Goal: Task Accomplishment & Management: Use online tool/utility

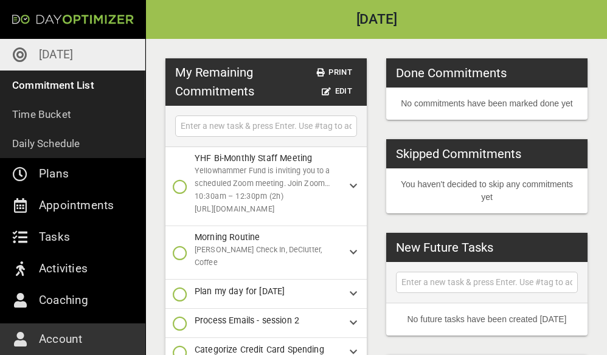
click at [46, 52] on p "[DATE]" at bounding box center [56, 54] width 34 height 19
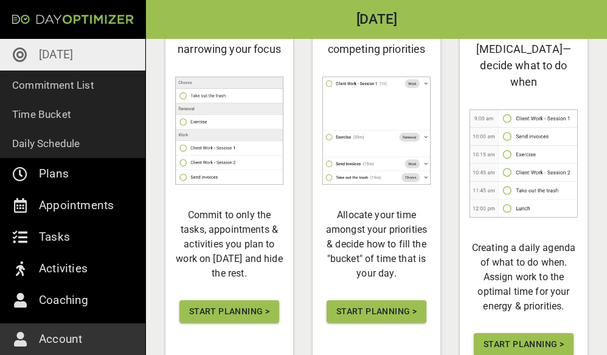
scroll to position [176, 0]
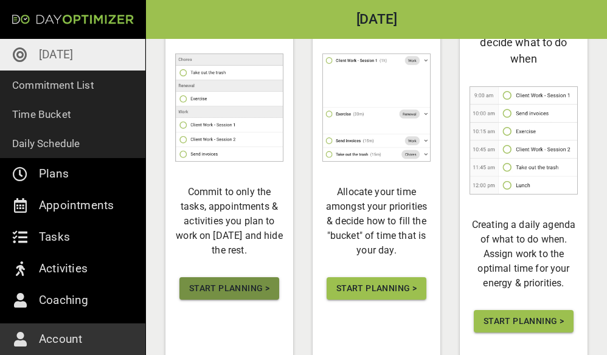
click at [227, 296] on span "Start Planning >" at bounding box center [229, 288] width 80 height 15
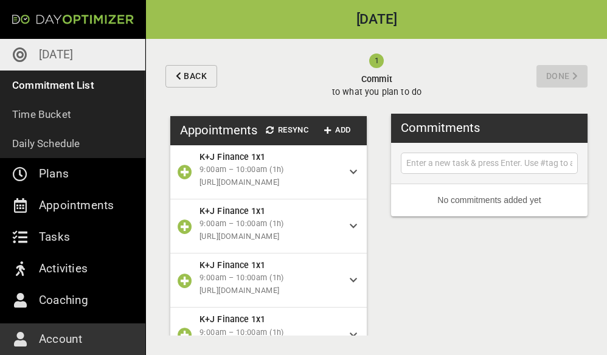
scroll to position [140, 0]
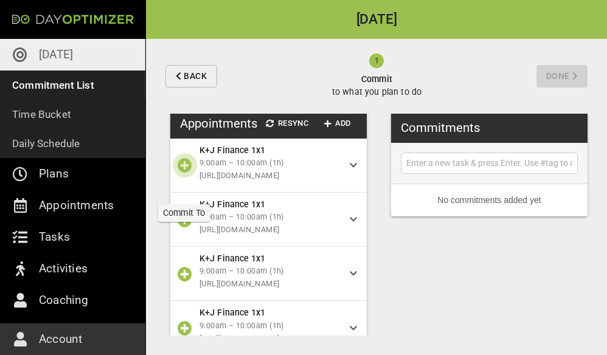
click at [182, 173] on icon "button" at bounding box center [185, 165] width 15 height 15
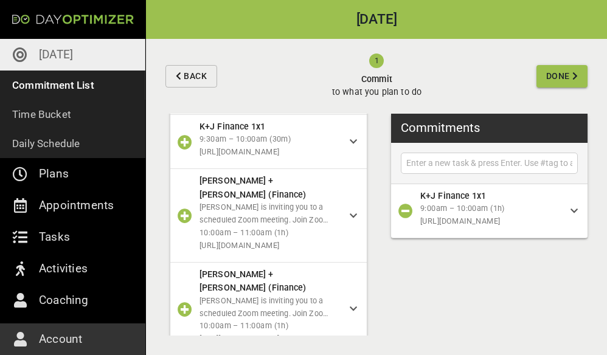
scroll to position [510, 0]
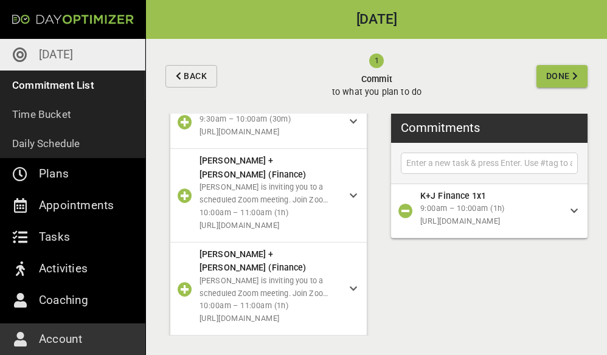
click at [182, 203] on icon "button" at bounding box center [185, 196] width 15 height 15
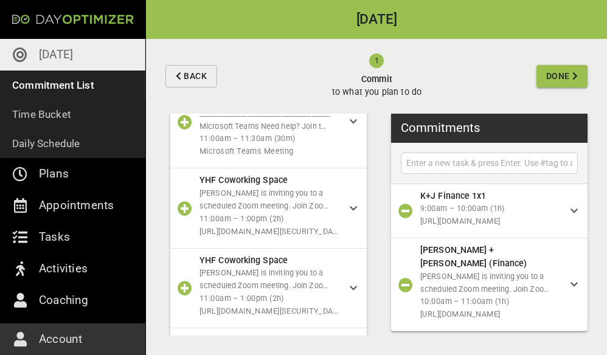
scroll to position [680, 0]
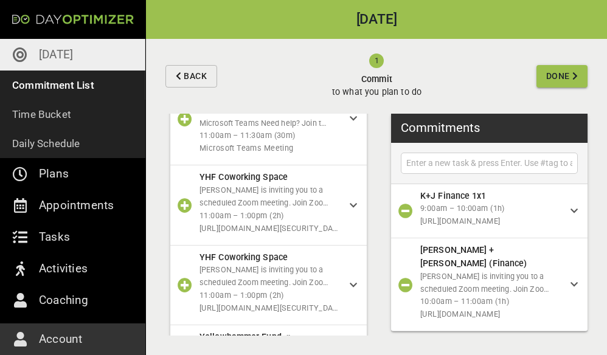
click at [182, 205] on icon "button" at bounding box center [185, 205] width 15 height 15
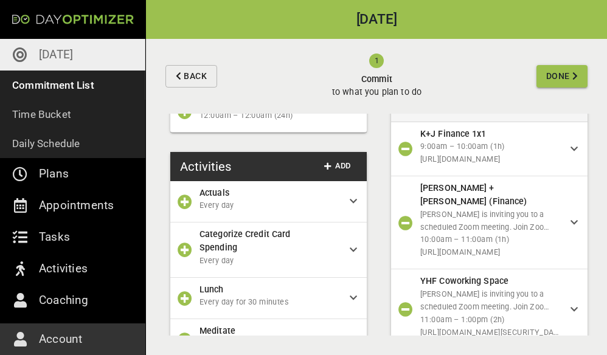
scroll to position [936, 0]
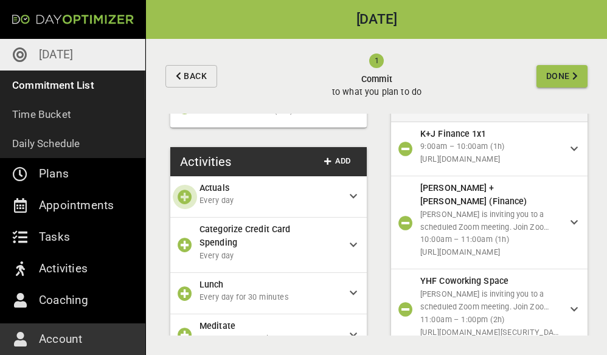
click at [186, 201] on icon "button" at bounding box center [185, 197] width 15 height 15
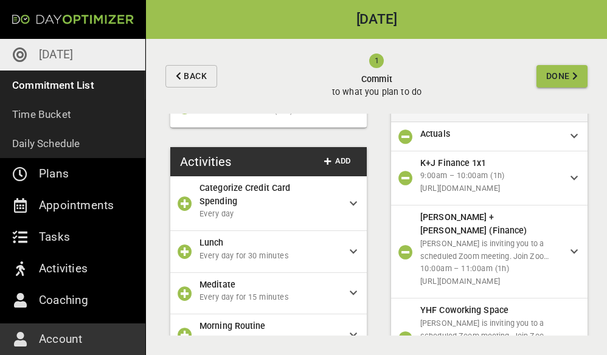
scroll to position [71, 0]
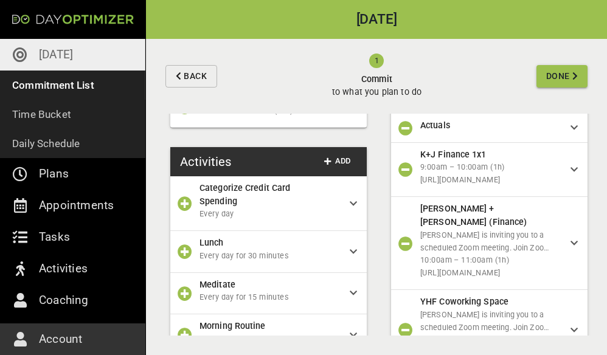
click at [187, 202] on icon "button" at bounding box center [185, 203] width 15 height 15
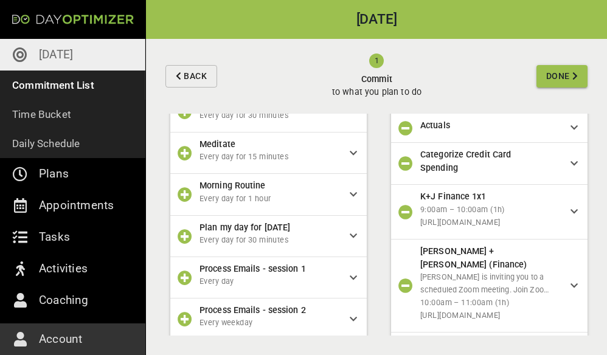
scroll to position [1027, 0]
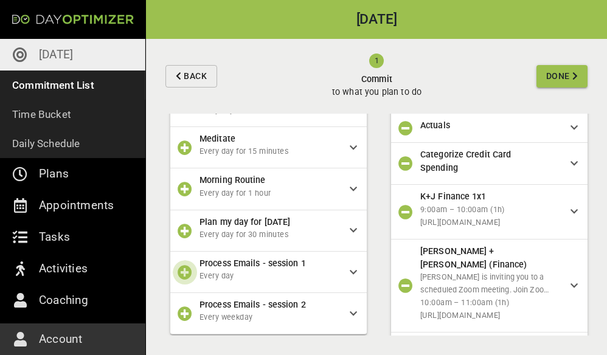
click at [182, 278] on icon "button" at bounding box center [185, 272] width 15 height 15
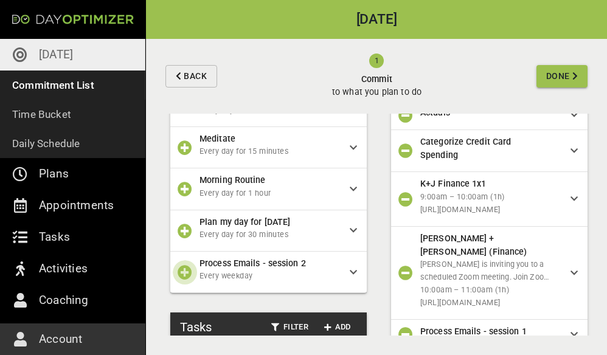
click at [182, 278] on icon "button" at bounding box center [185, 272] width 15 height 15
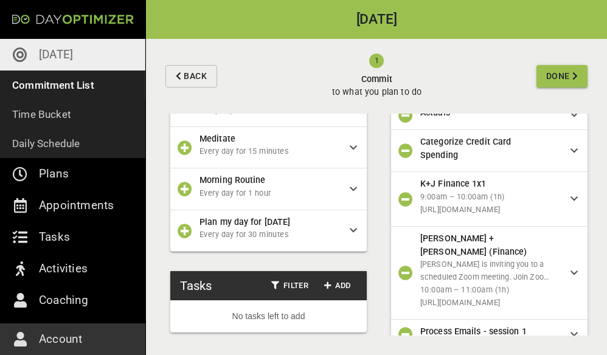
scroll to position [113, 0]
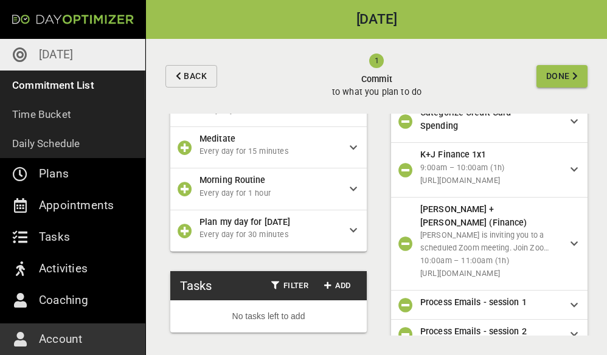
click at [182, 194] on icon "button" at bounding box center [185, 189] width 15 height 15
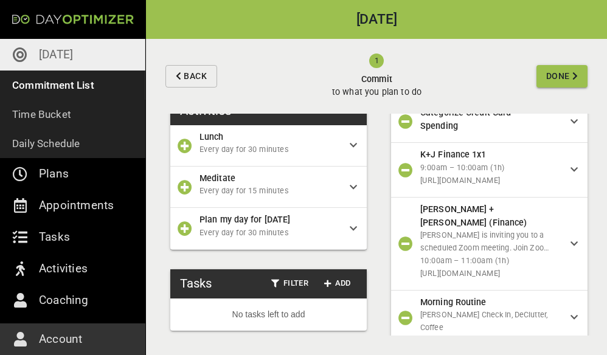
scroll to position [991, 0]
click at [184, 230] on icon "button" at bounding box center [185, 228] width 15 height 15
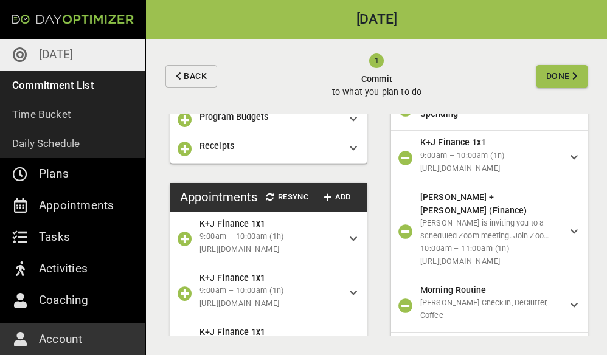
scroll to position [0, 0]
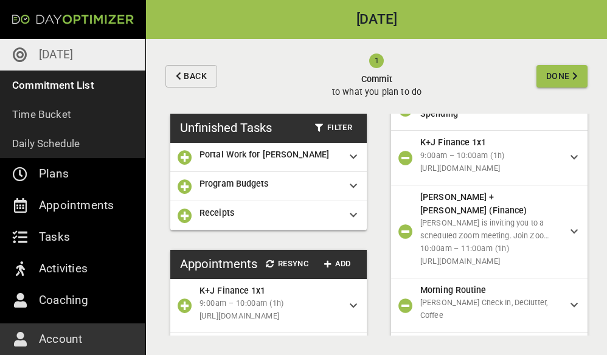
click at [560, 74] on span "Done" at bounding box center [558, 76] width 24 height 15
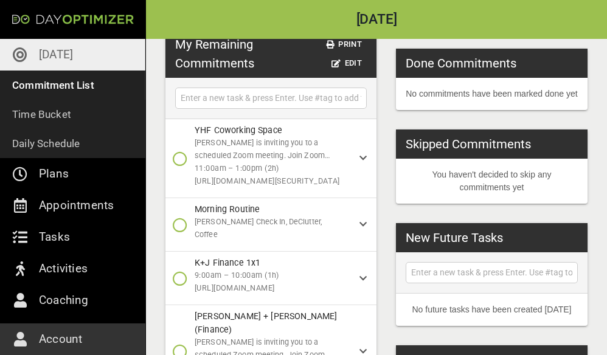
scroll to position [30, 0]
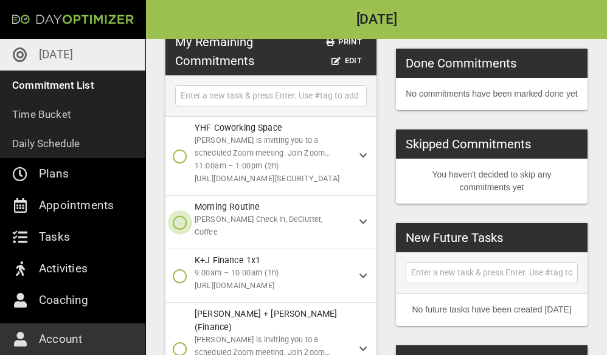
click at [177, 215] on icon "button" at bounding box center [180, 222] width 15 height 15
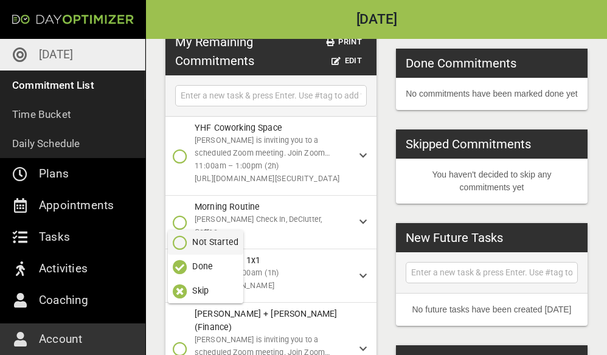
click at [201, 266] on p "Done" at bounding box center [202, 266] width 21 height 13
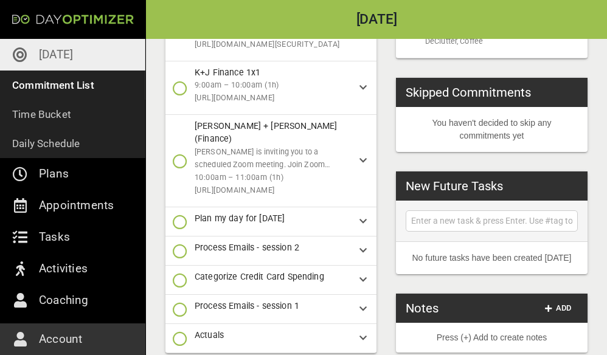
scroll to position [169, 0]
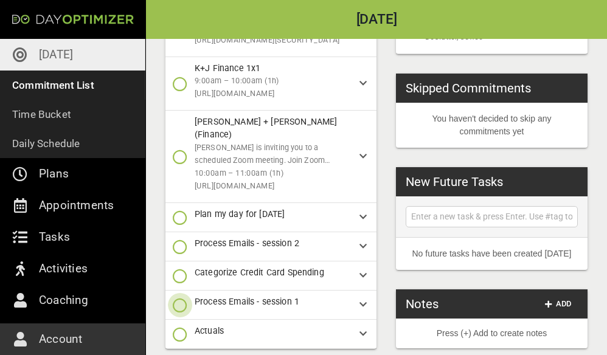
click at [181, 298] on icon "button" at bounding box center [180, 305] width 15 height 15
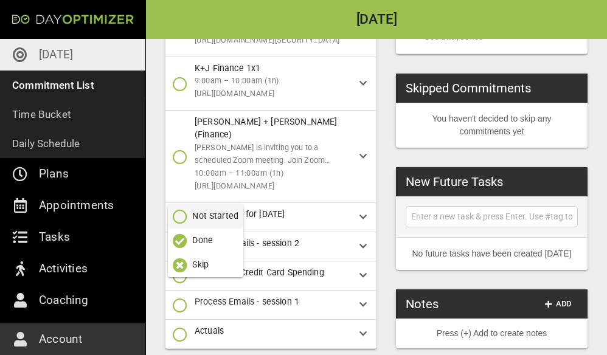
click at [202, 242] on p "Done" at bounding box center [202, 240] width 21 height 13
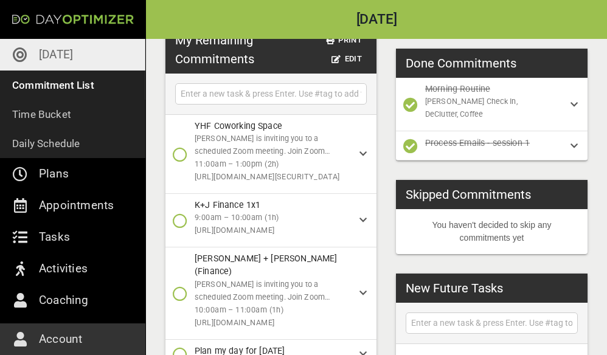
scroll to position [29, 0]
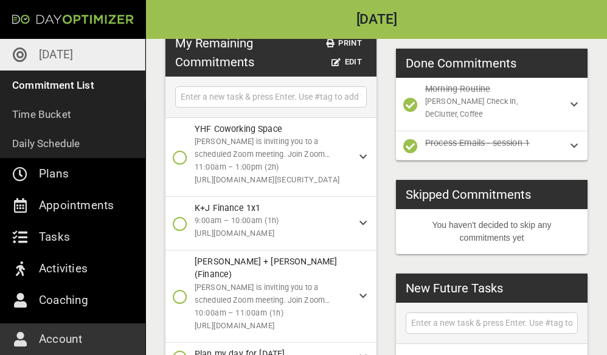
click at [181, 222] on icon "button" at bounding box center [180, 224] width 15 height 15
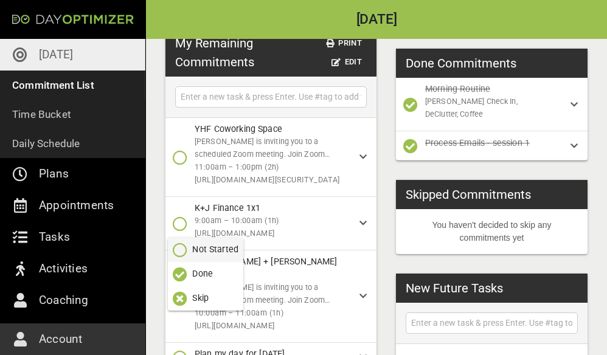
click at [75, 57] on link "[DATE]" at bounding box center [72, 55] width 145 height 32
